Goal: Obtain resource: Obtain resource

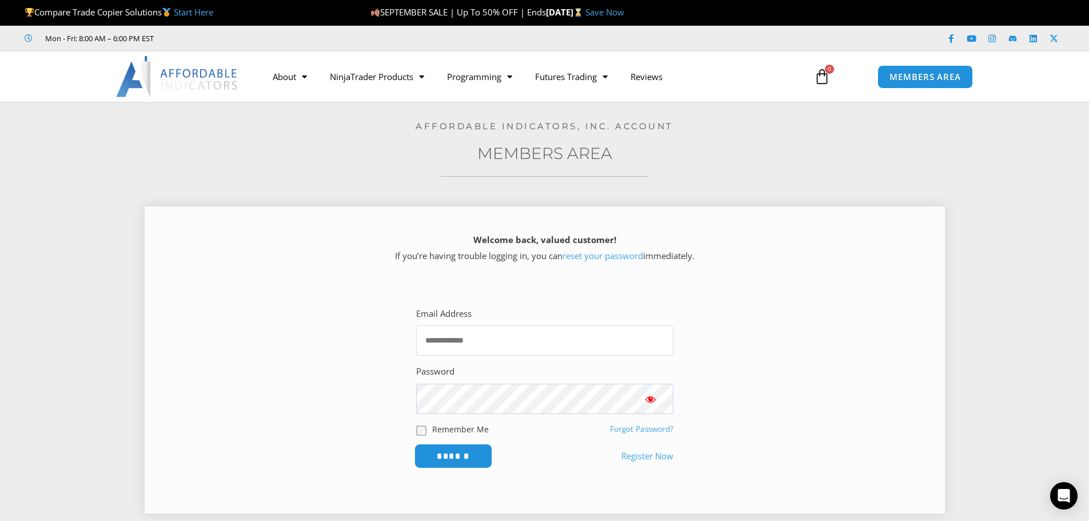
type input "**********"
click at [440, 463] on input "******" at bounding box center [453, 455] width 78 height 25
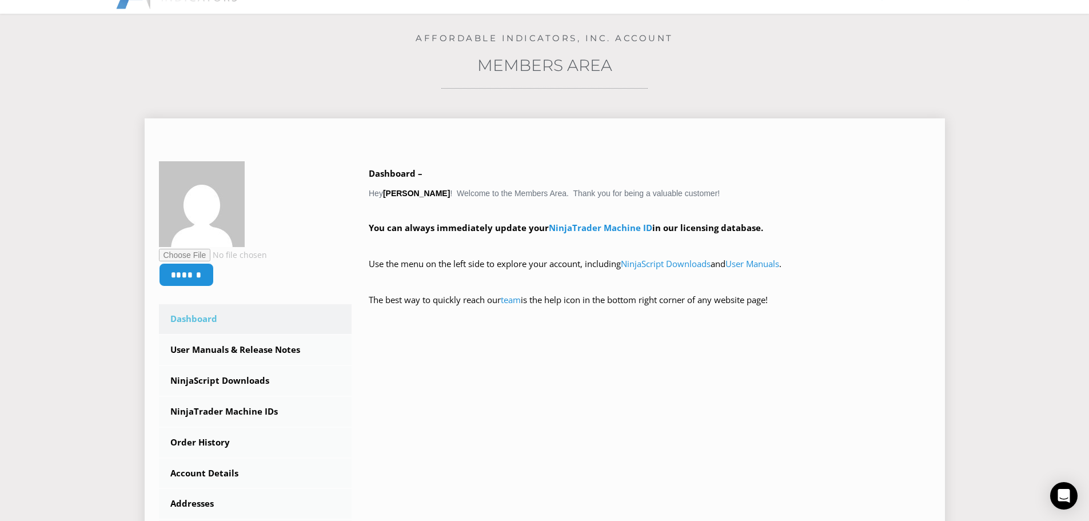
scroll to position [114, 0]
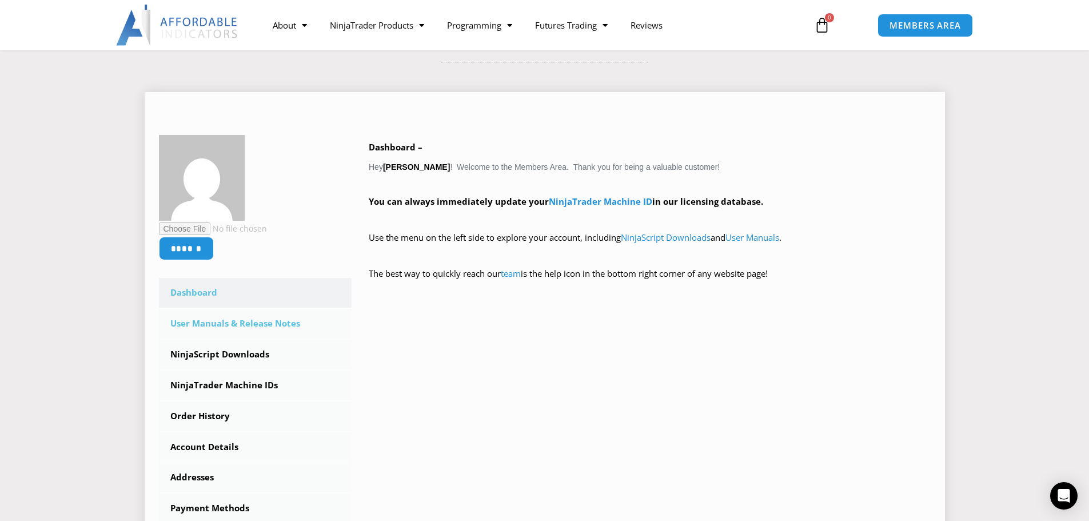
click at [269, 325] on link "User Manuals & Release Notes" at bounding box center [255, 324] width 193 height 30
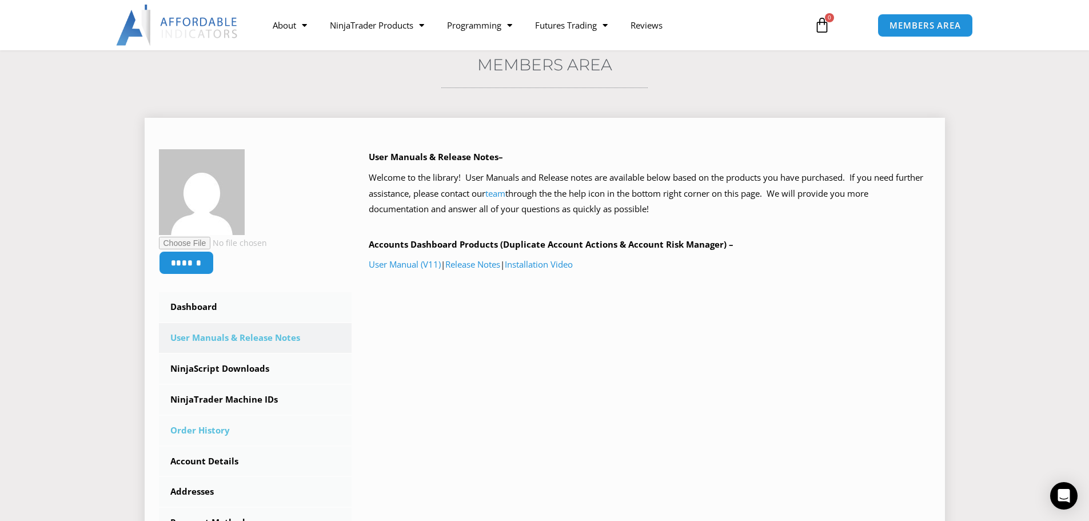
scroll to position [114, 0]
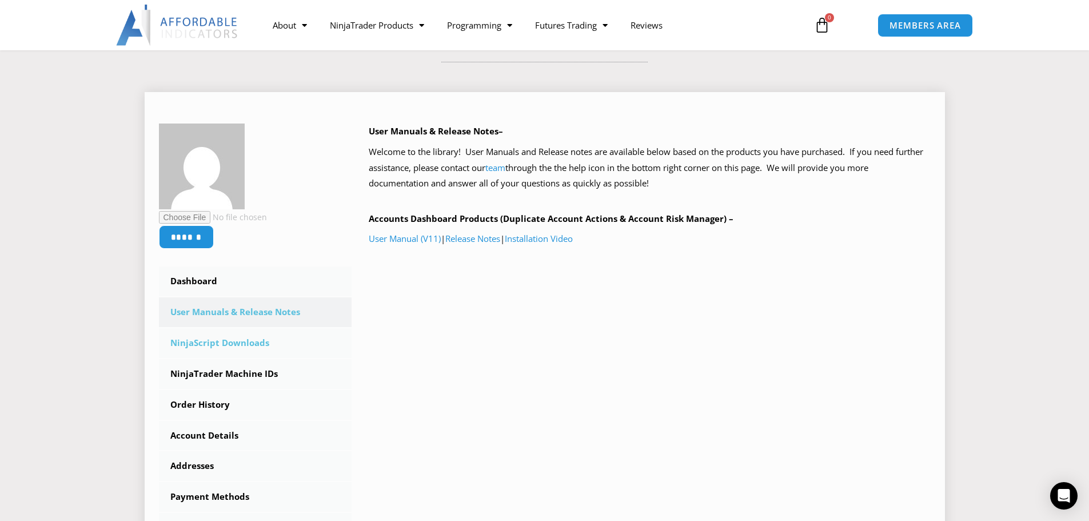
click at [234, 342] on link "NinjaScript Downloads" at bounding box center [255, 343] width 193 height 30
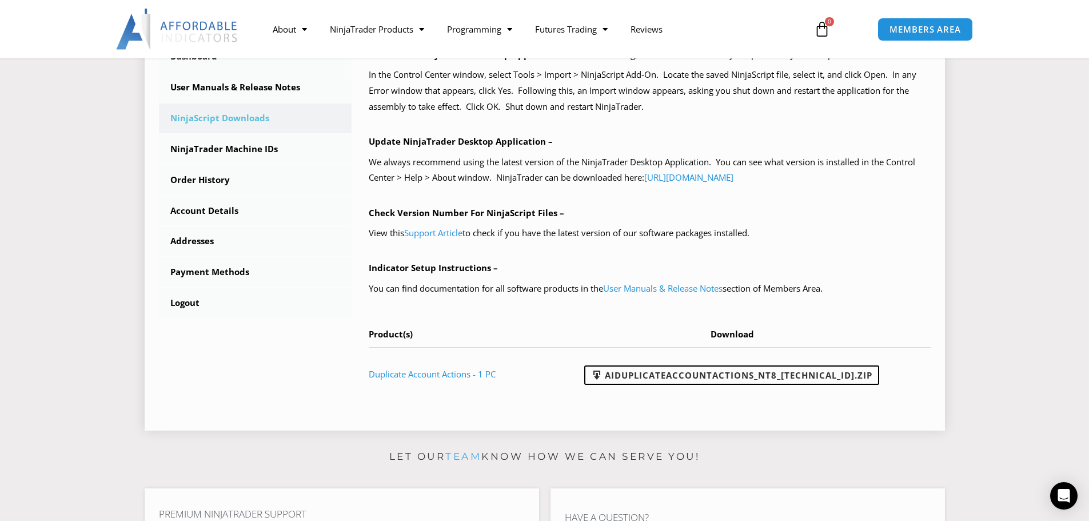
scroll to position [343, 0]
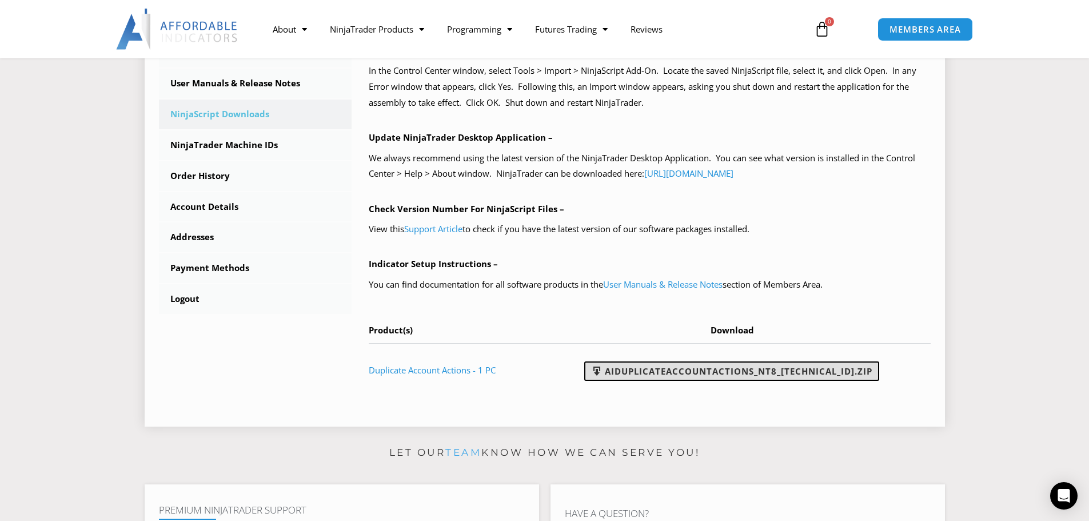
click at [679, 373] on link "AIDuplicateAccountActions_NT8_25.9.24.1.zip" at bounding box center [731, 370] width 295 height 19
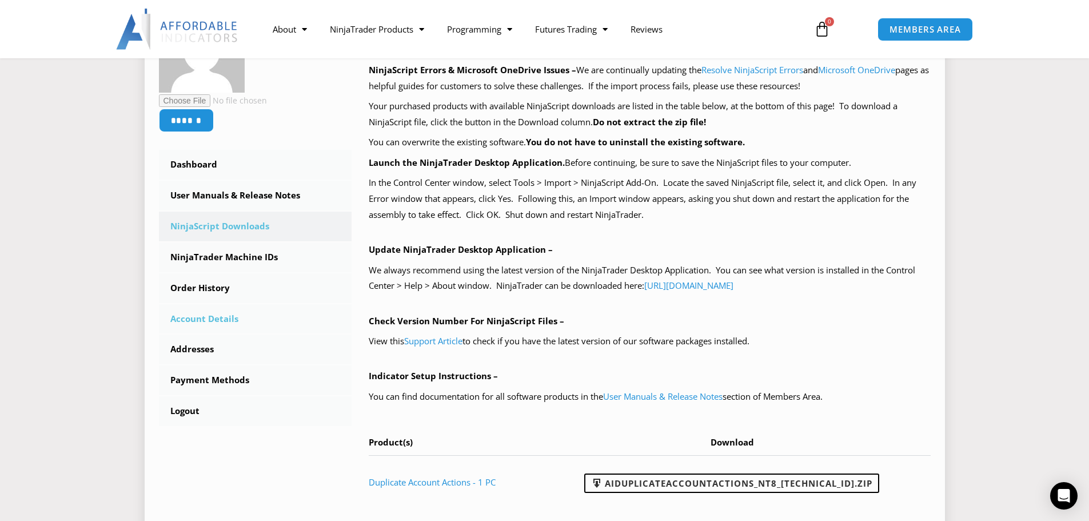
scroll to position [229, 0]
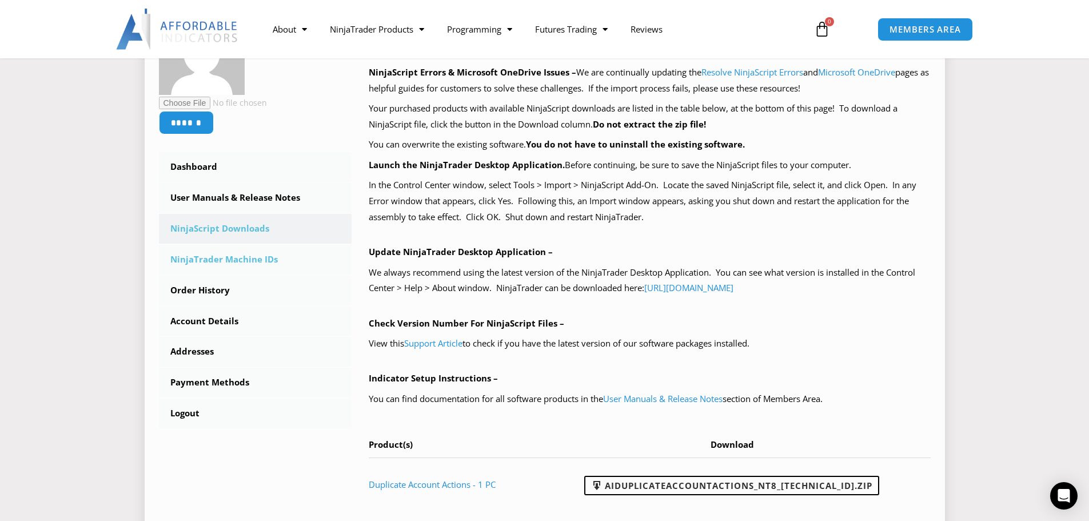
click at [252, 262] on link "NinjaTrader Machine IDs" at bounding box center [255, 260] width 193 height 30
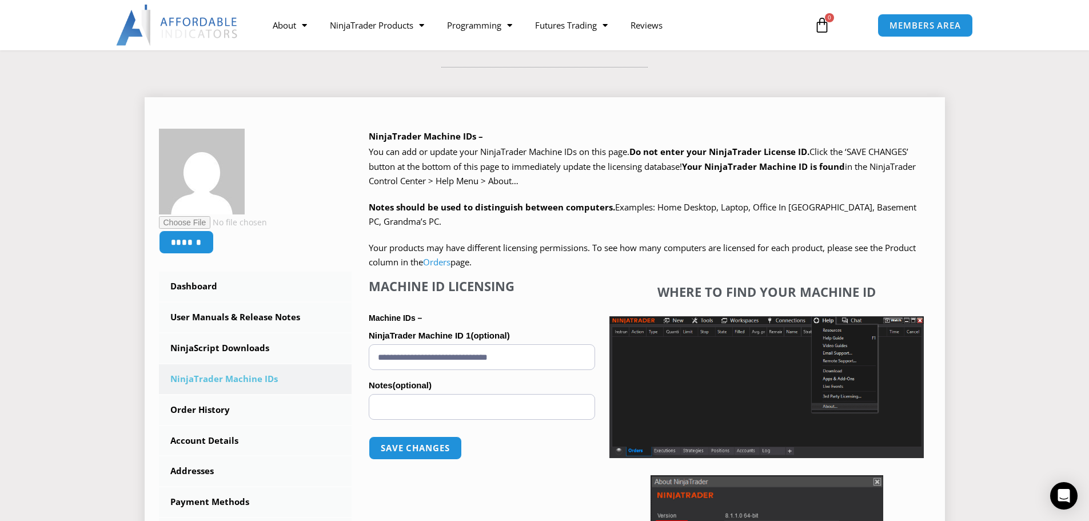
scroll to position [114, 0]
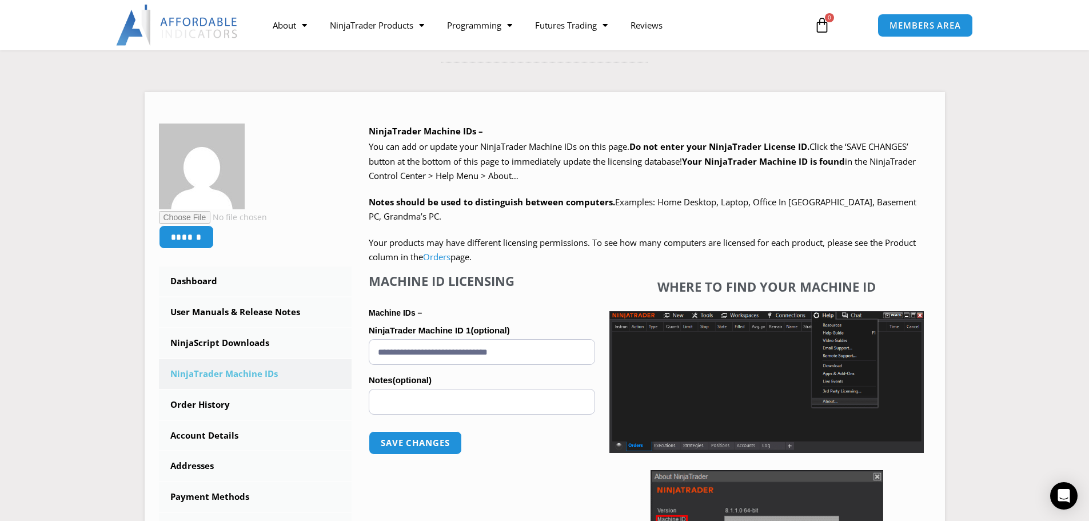
click at [1001, 158] on section "****** Dashboard Subscriptions User Manuals & Release Notes NinjaScript Downloa…" at bounding box center [544, 370] width 1031 height 590
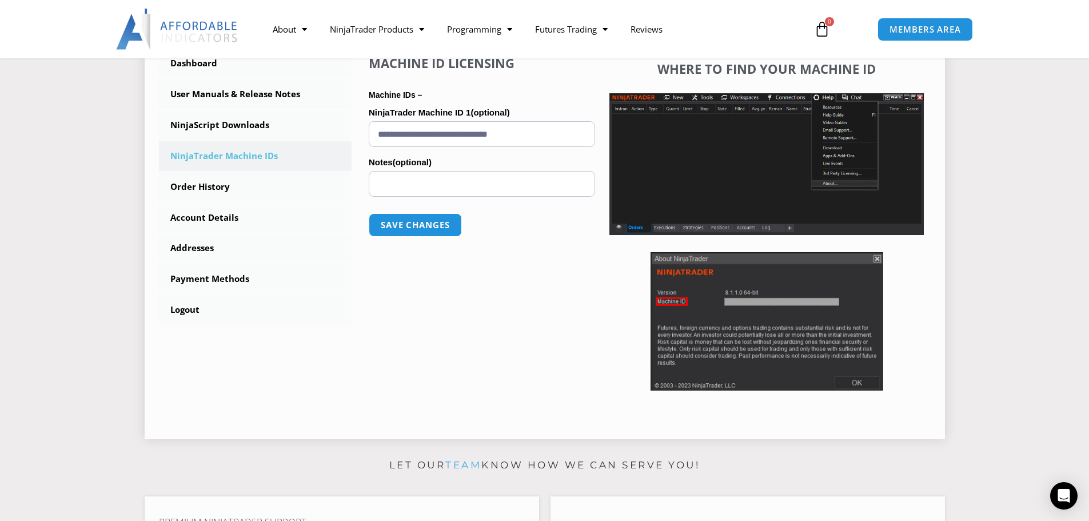
scroll to position [286, 0]
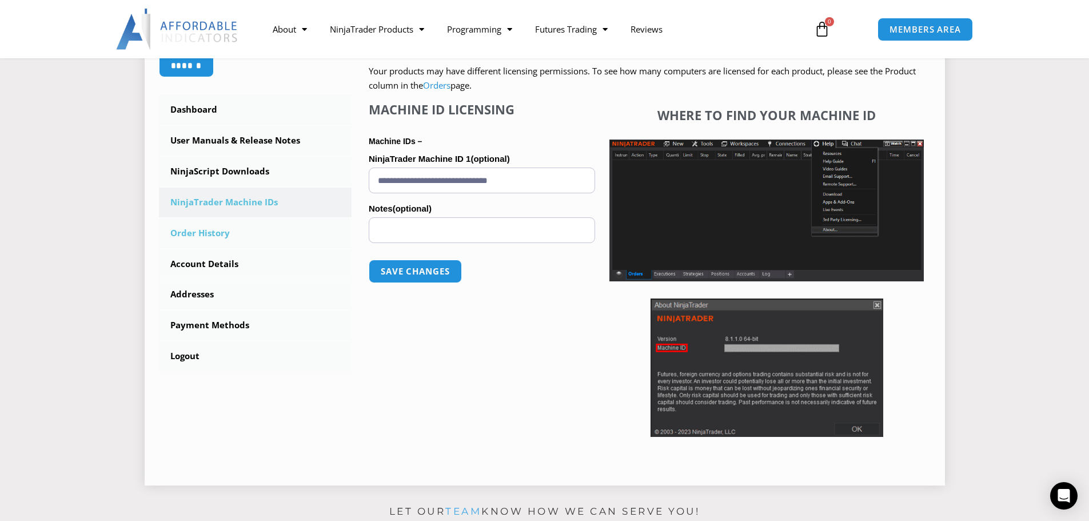
click at [248, 241] on link "Order History" at bounding box center [255, 233] width 193 height 30
click at [222, 237] on link "Order History" at bounding box center [255, 233] width 193 height 30
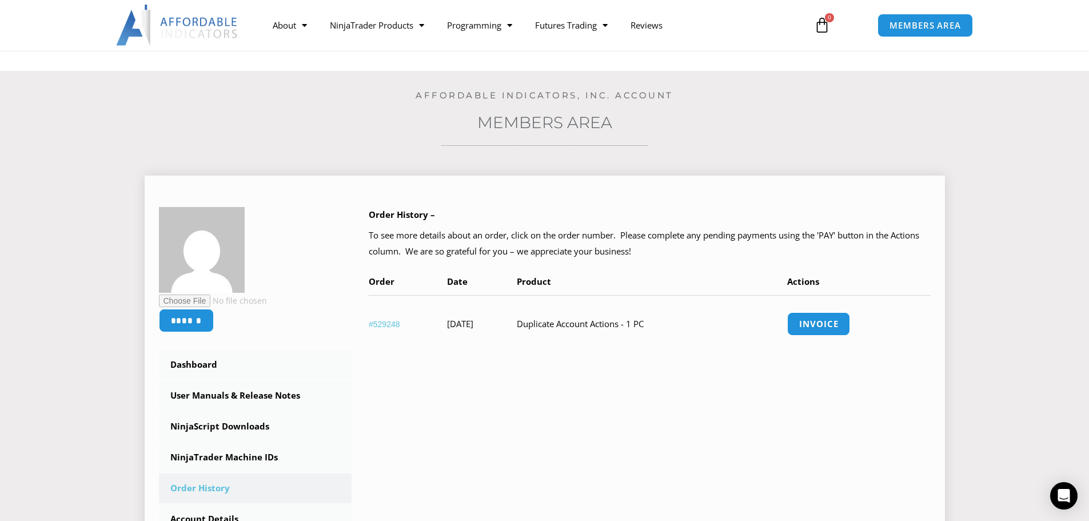
scroll to position [57, 0]
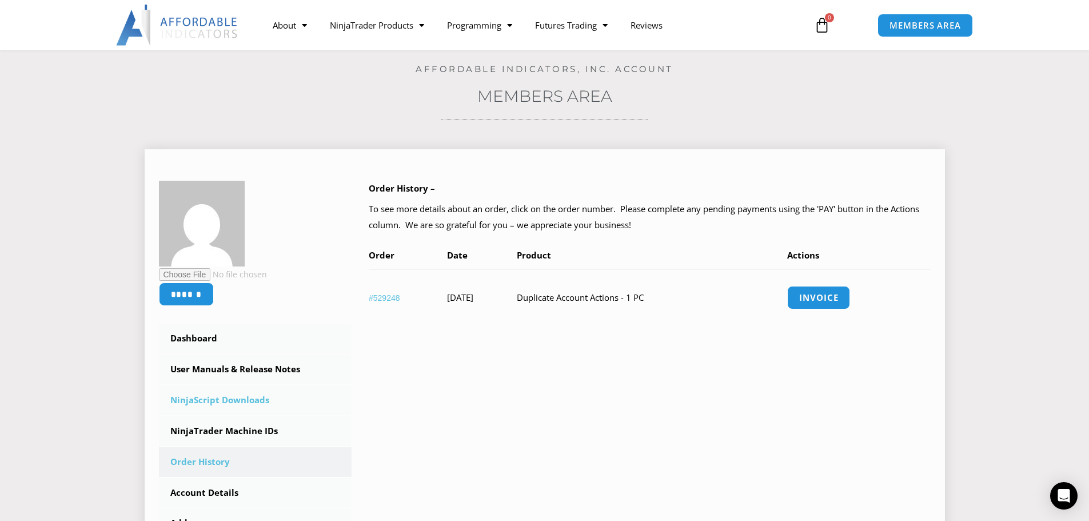
click at [251, 398] on link "NinjaScript Downloads" at bounding box center [255, 400] width 193 height 30
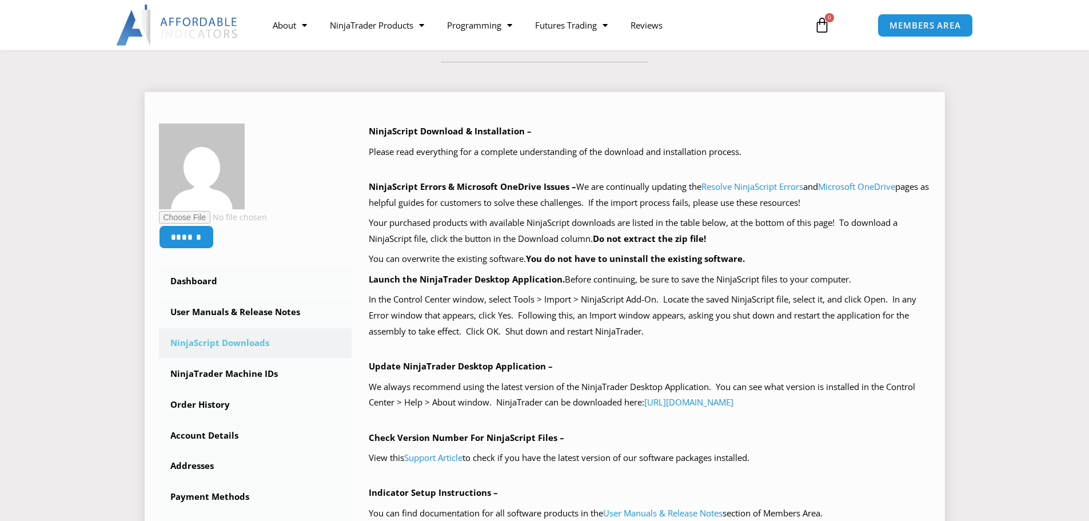
scroll to position [146, 0]
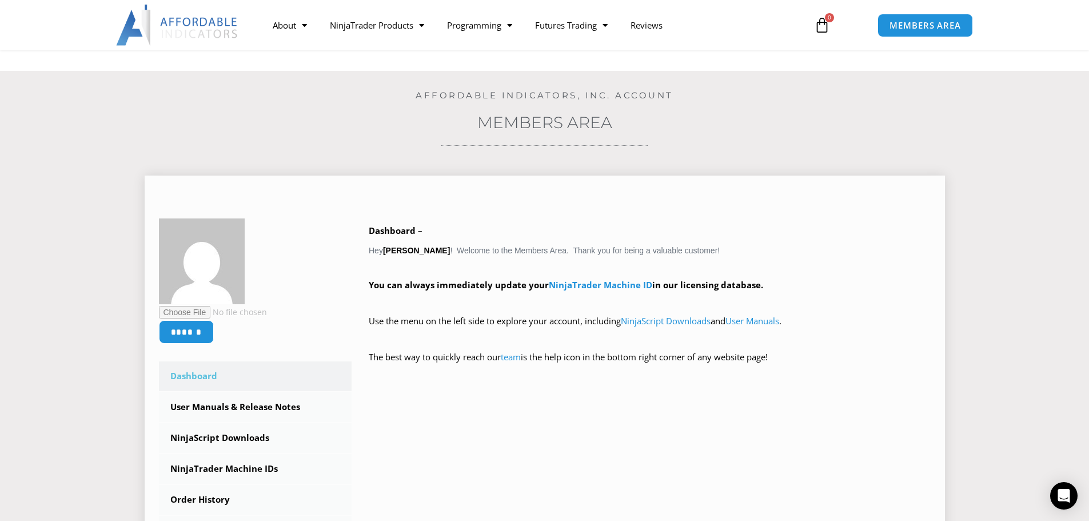
scroll to position [57, 0]
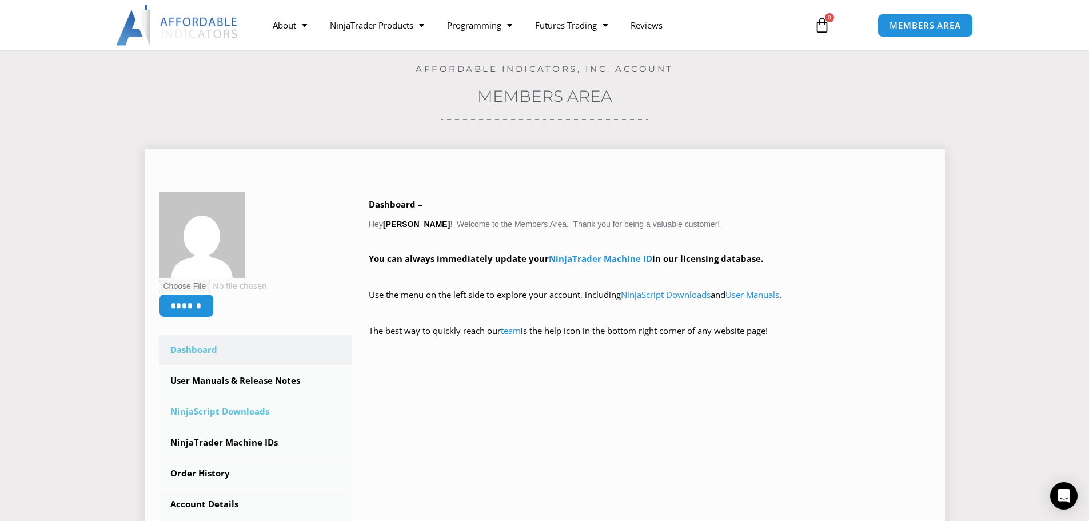
click at [249, 418] on link "NinjaScript Downloads" at bounding box center [255, 412] width 193 height 30
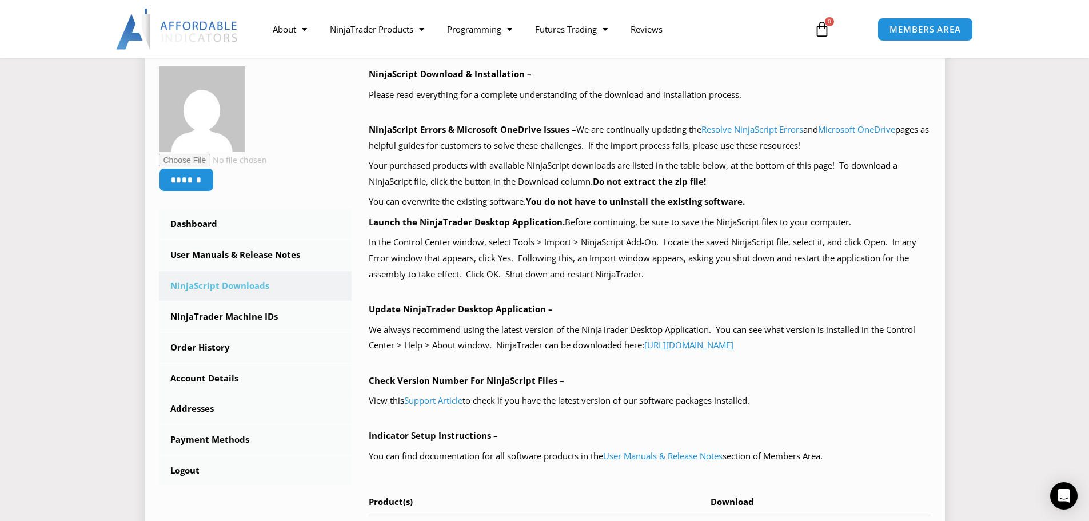
scroll to position [114, 0]
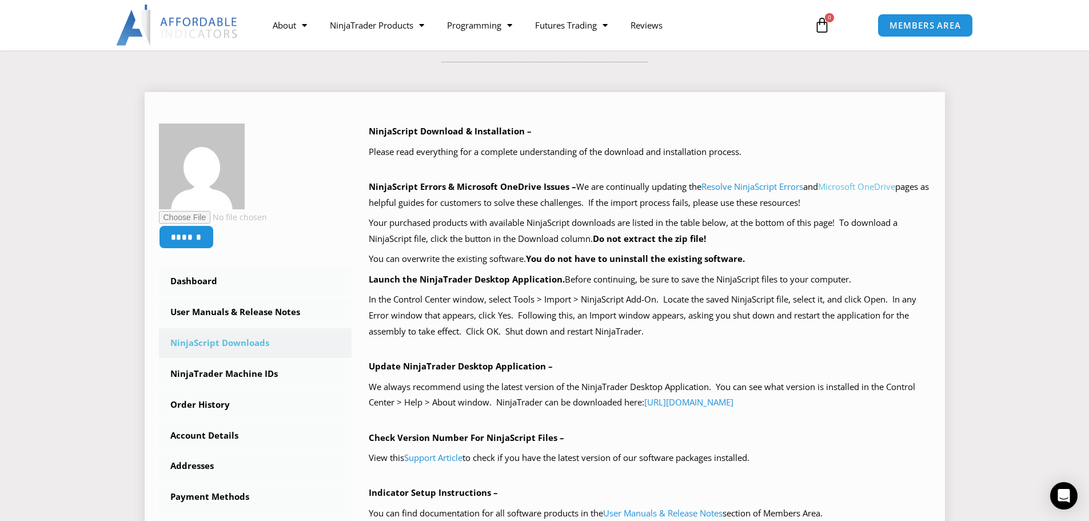
click at [870, 186] on link "Microsoft OneDrive" at bounding box center [856, 186] width 77 height 11
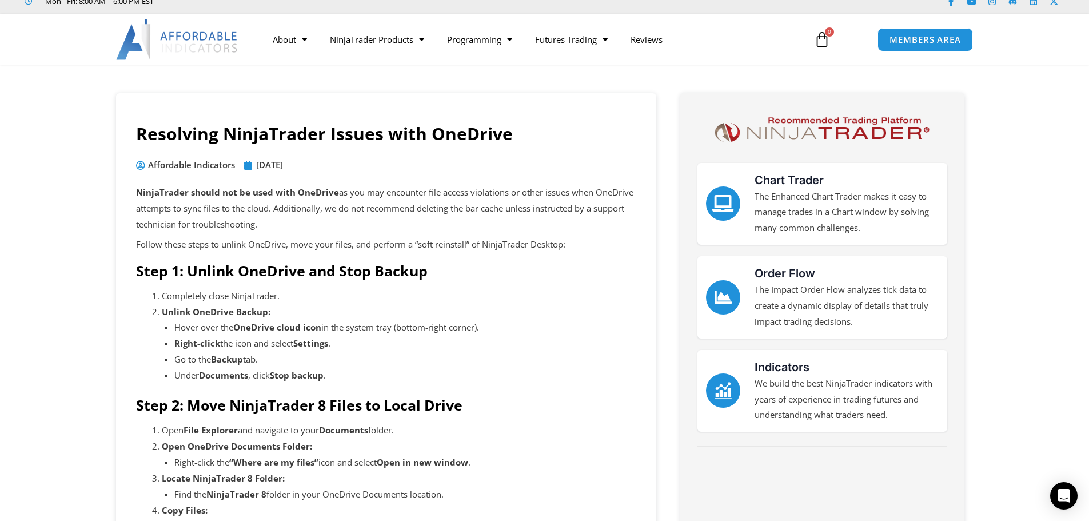
scroll to position [57, 0]
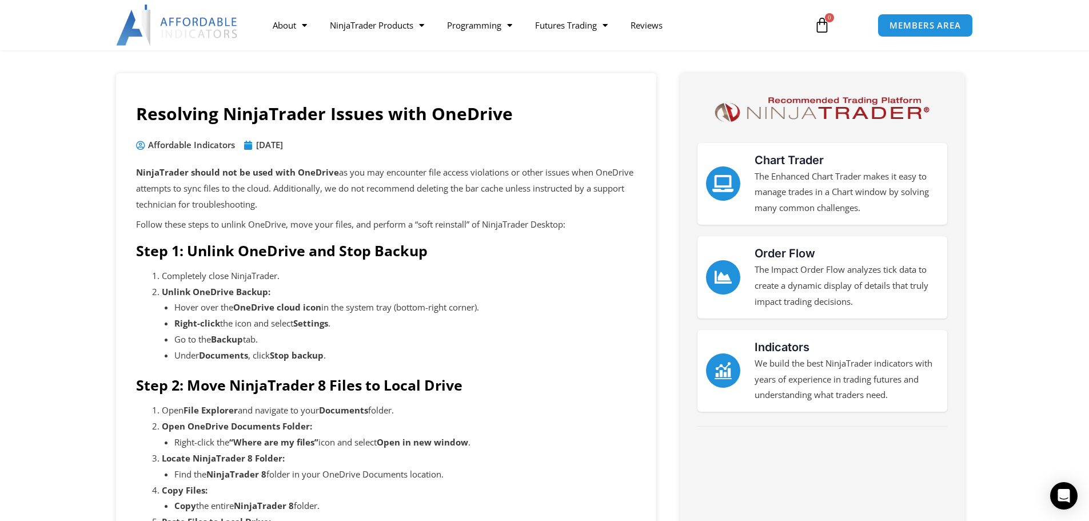
click at [572, 345] on li "Go to the Backup tab." at bounding box center [405, 339] width 462 height 16
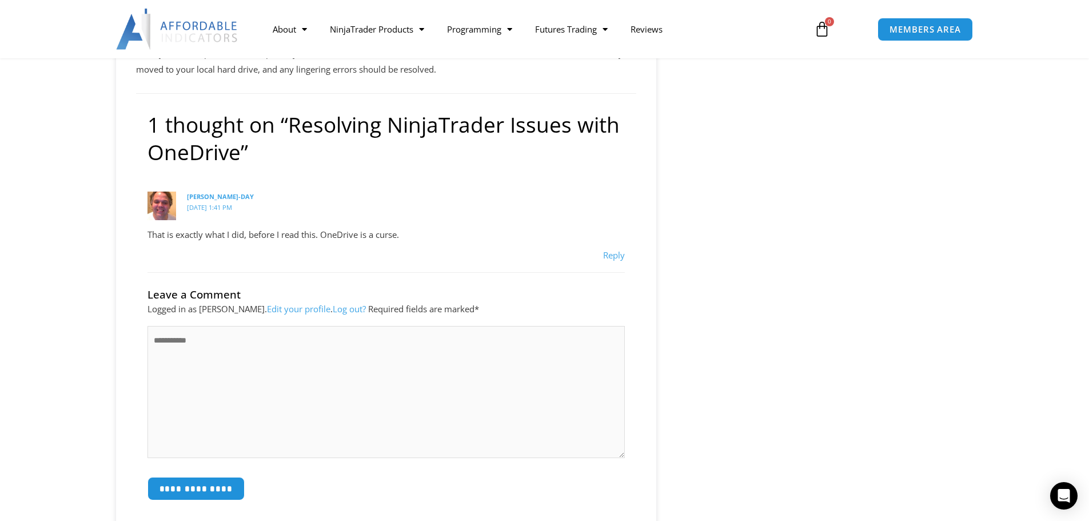
scroll to position [1029, 0]
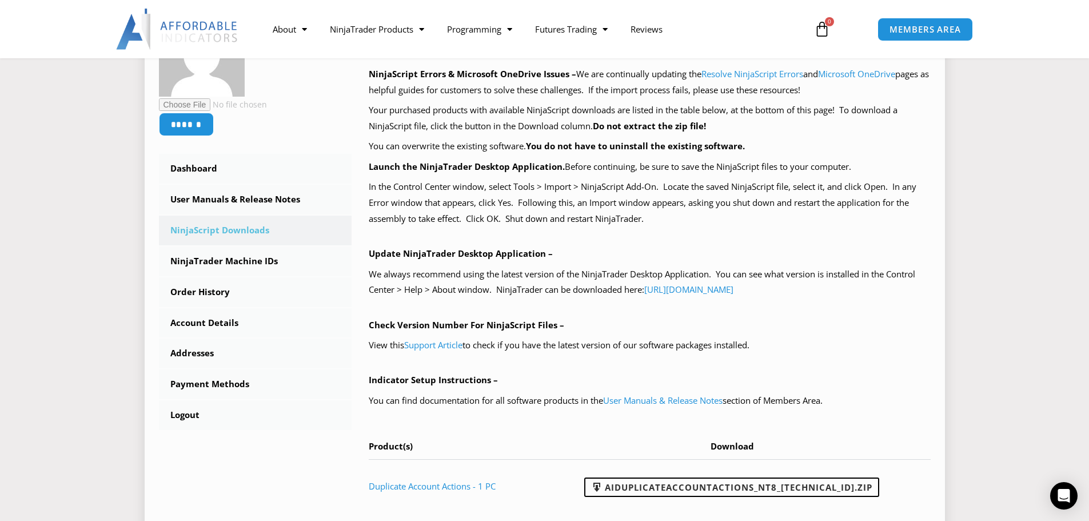
scroll to position [229, 0]
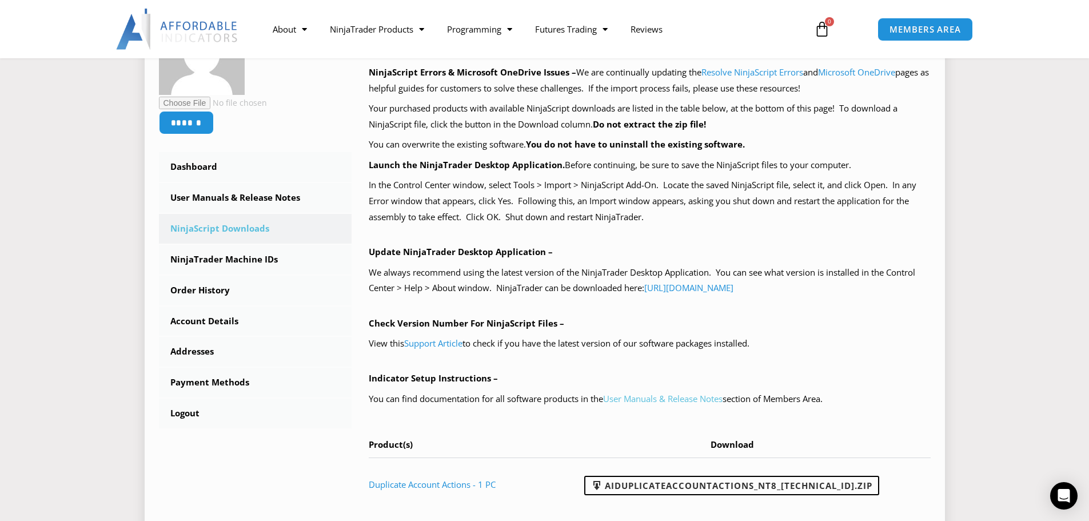
click at [662, 402] on link "User Manuals & Release Notes" at bounding box center [662, 398] width 119 height 11
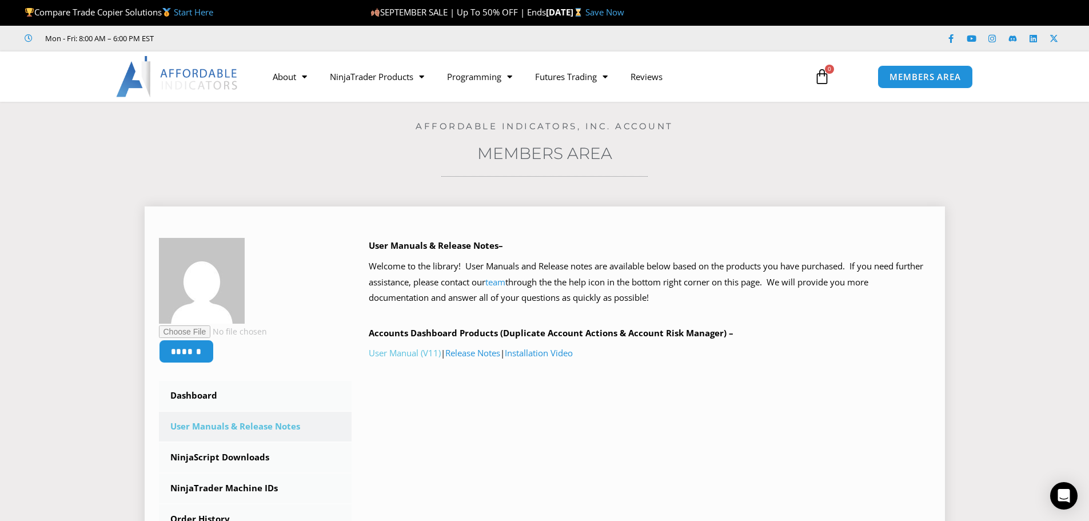
click at [387, 348] on link "User Manual (V11)" at bounding box center [405, 352] width 72 height 11
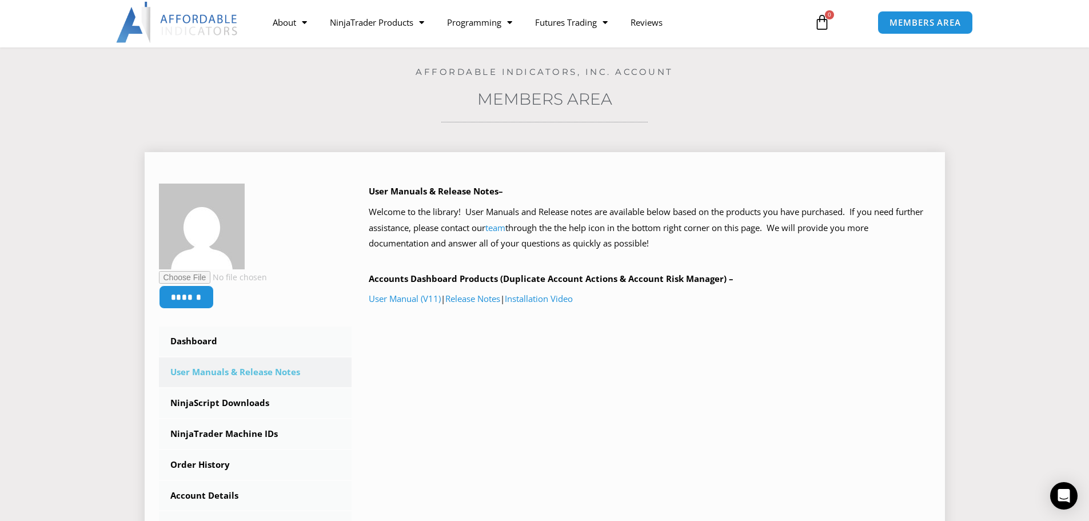
scroll to position [57, 0]
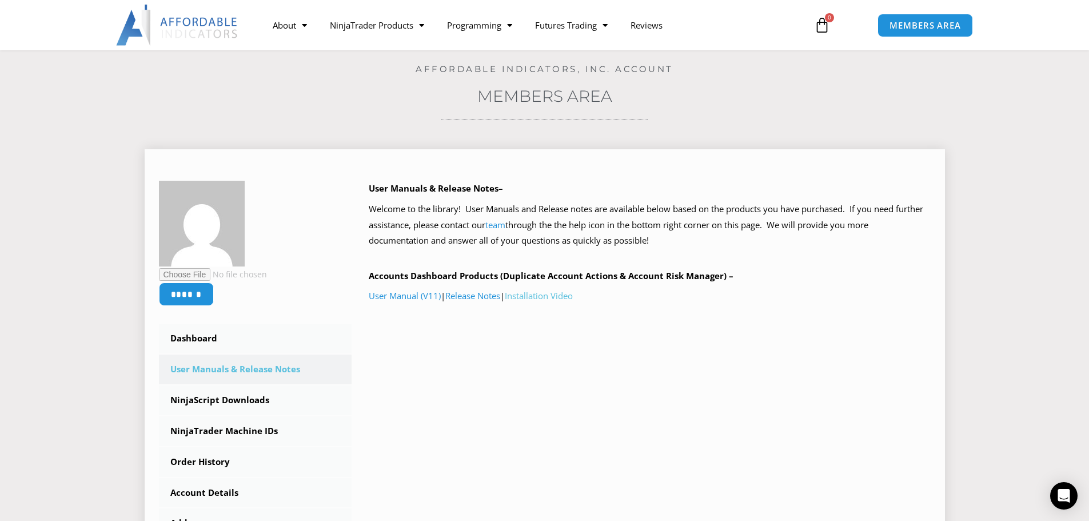
click at [544, 301] on link "Installation Video" at bounding box center [539, 295] width 68 height 11
